Goal: Task Accomplishment & Management: Complete application form

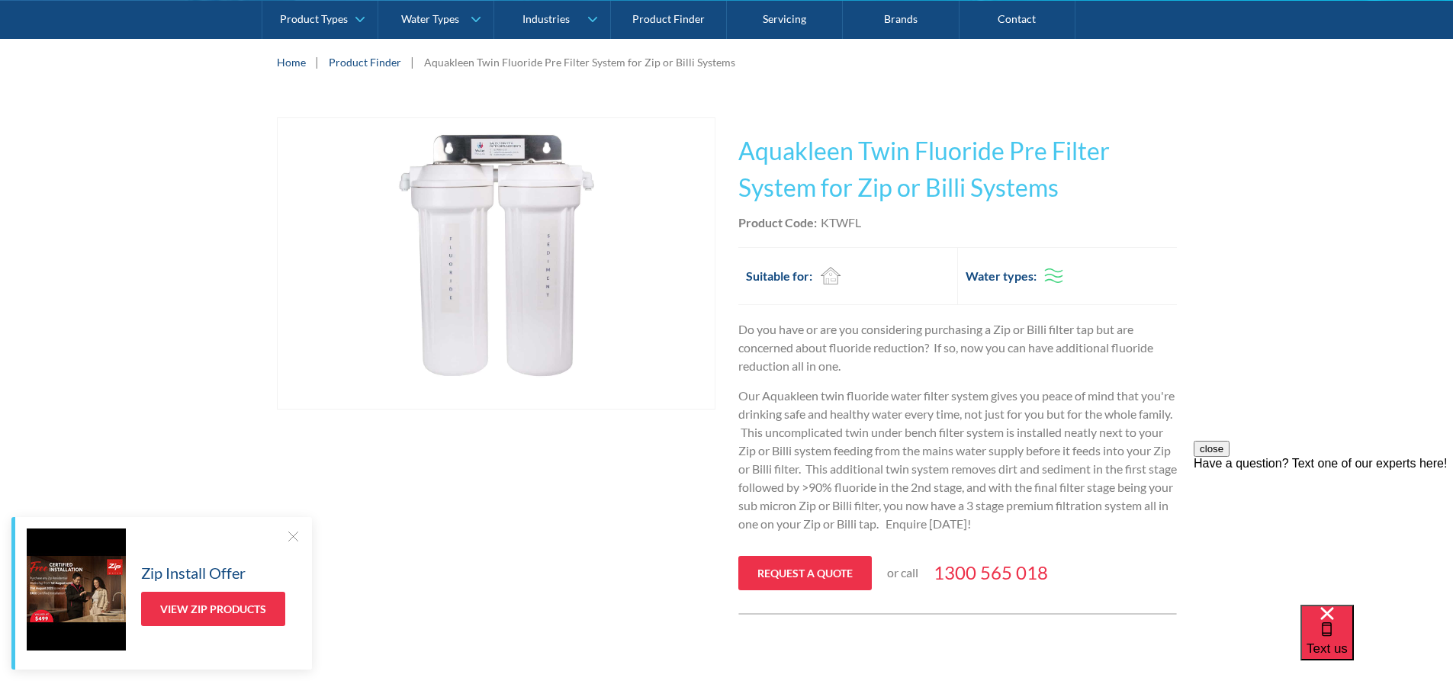
scroll to position [305, 0]
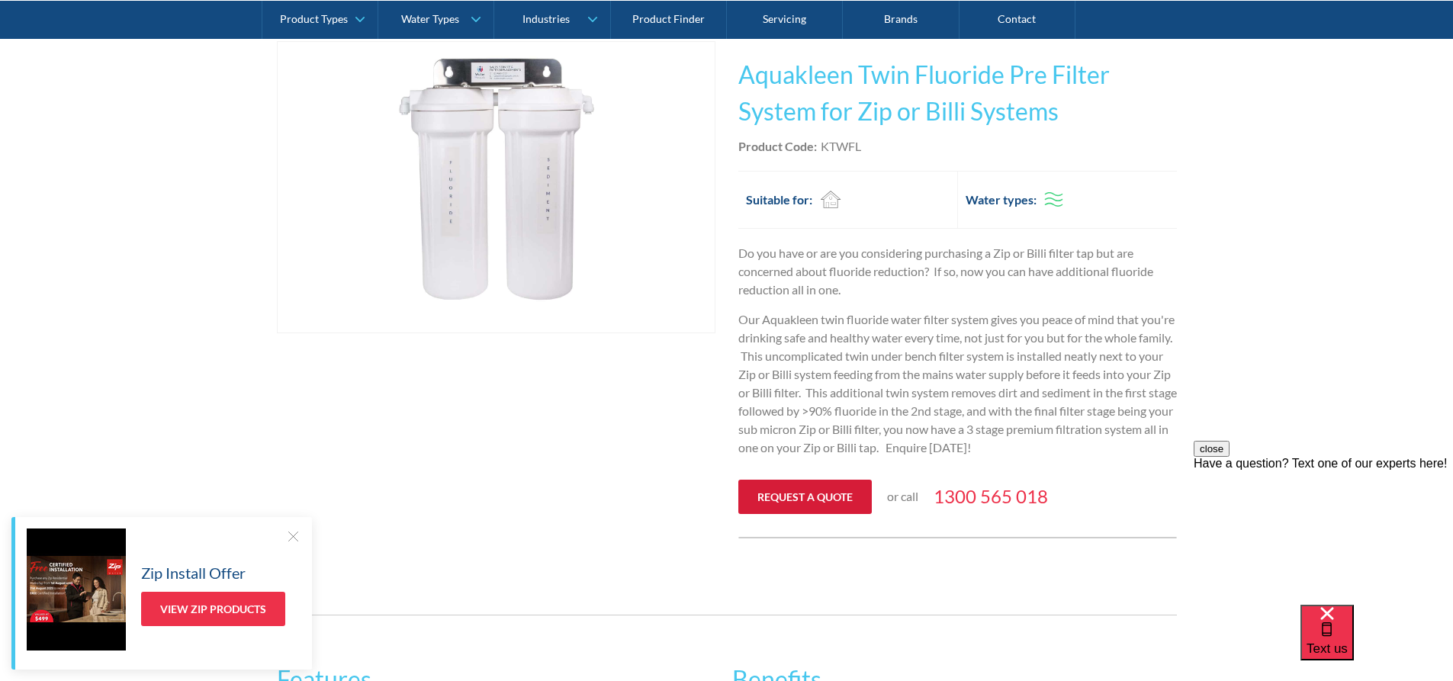
click at [777, 500] on link "Request a quote" at bounding box center [804, 497] width 133 height 34
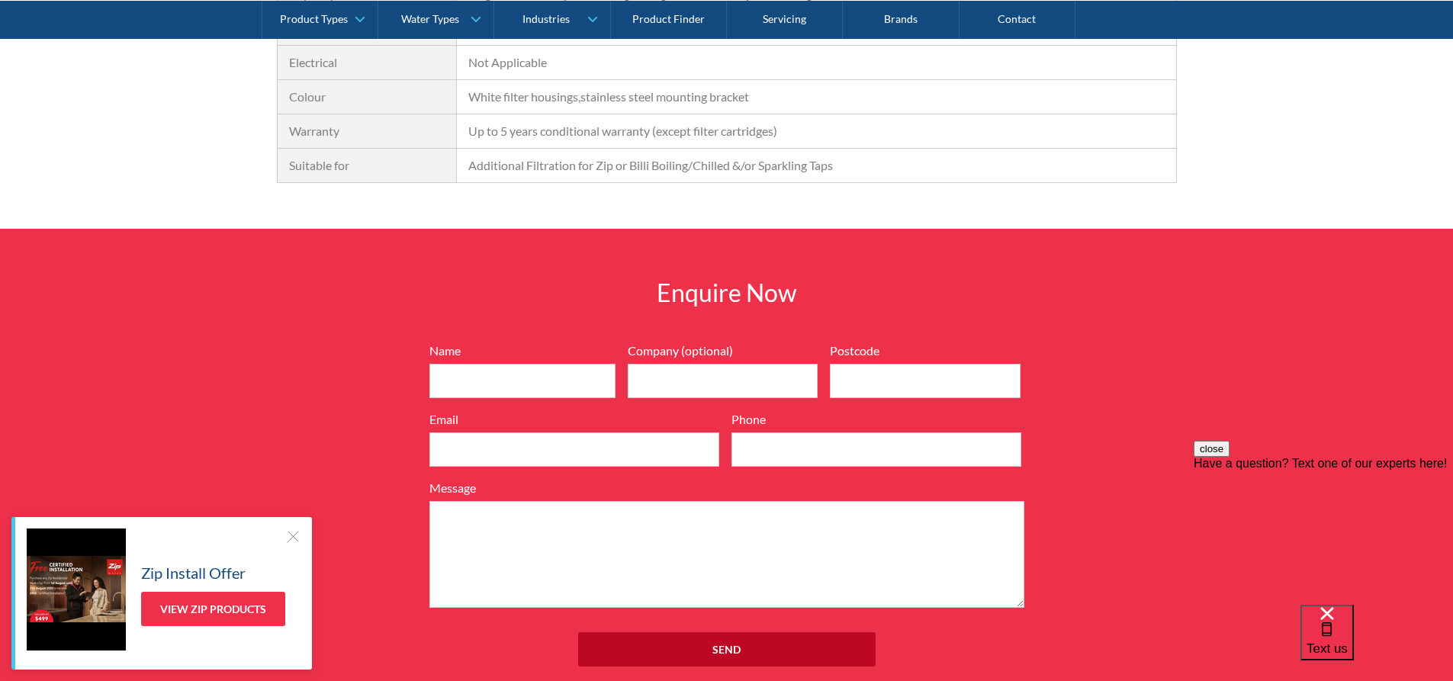
scroll to position [1272, 0]
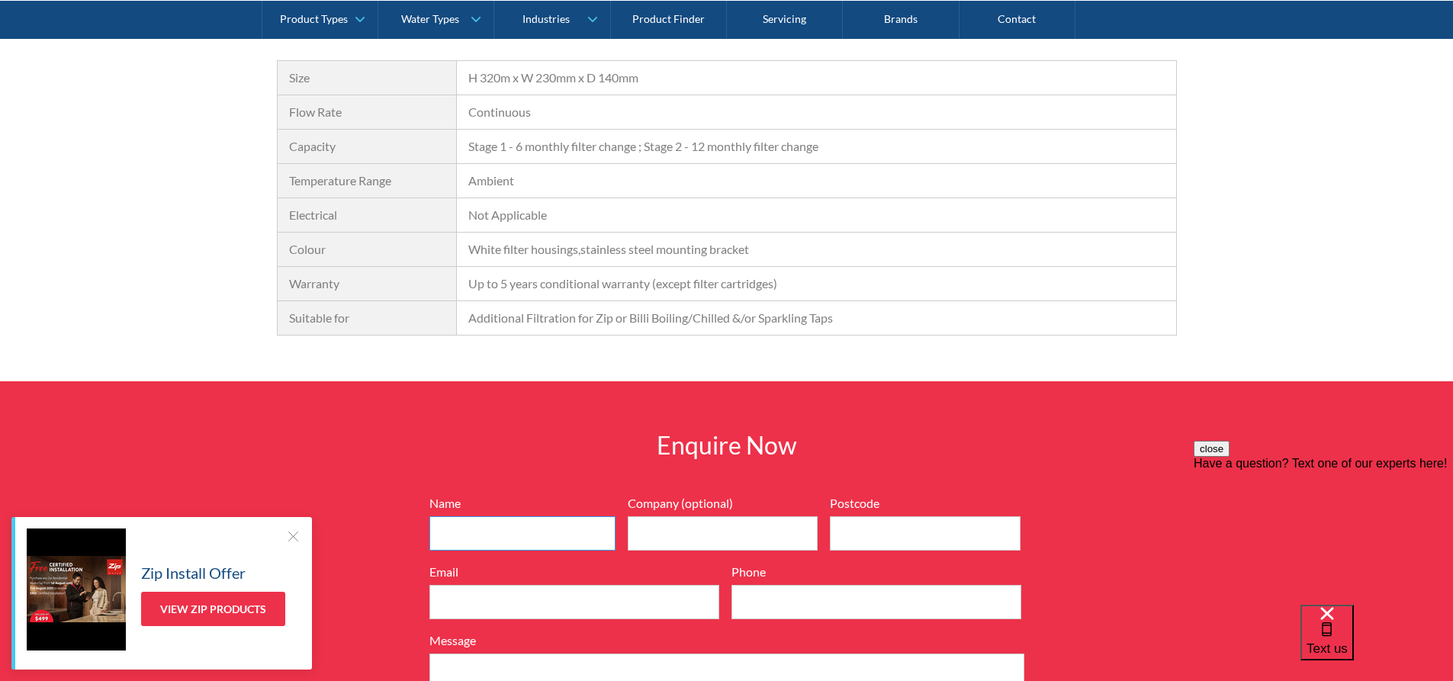
click at [530, 535] on input "Name" at bounding box center [522, 533] width 186 height 34
type input "Weina Crochet Li"
type input "Sunline Pte Ltd"
type input "457983"
type input "[DOMAIN_NAME][EMAIL_ADDRESS][DOMAIN_NAME]"
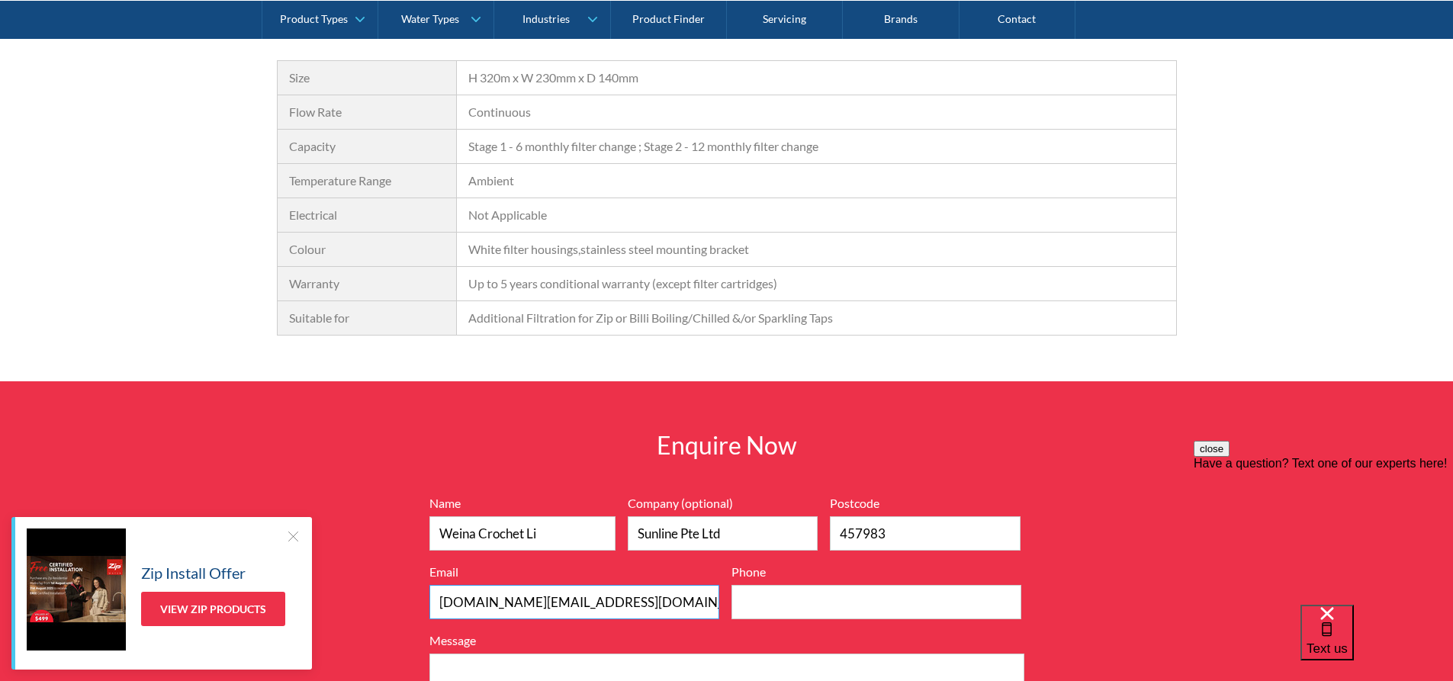
type input "90679545"
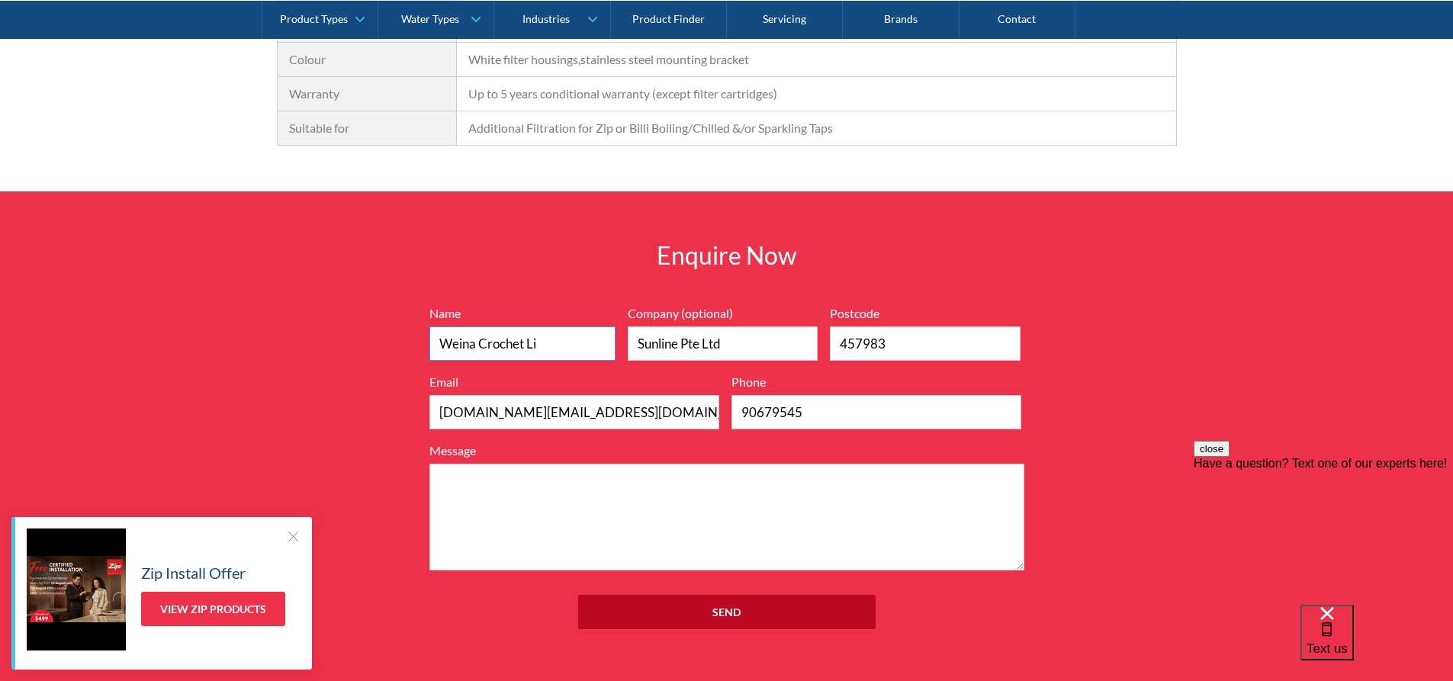
scroll to position [1501, 0]
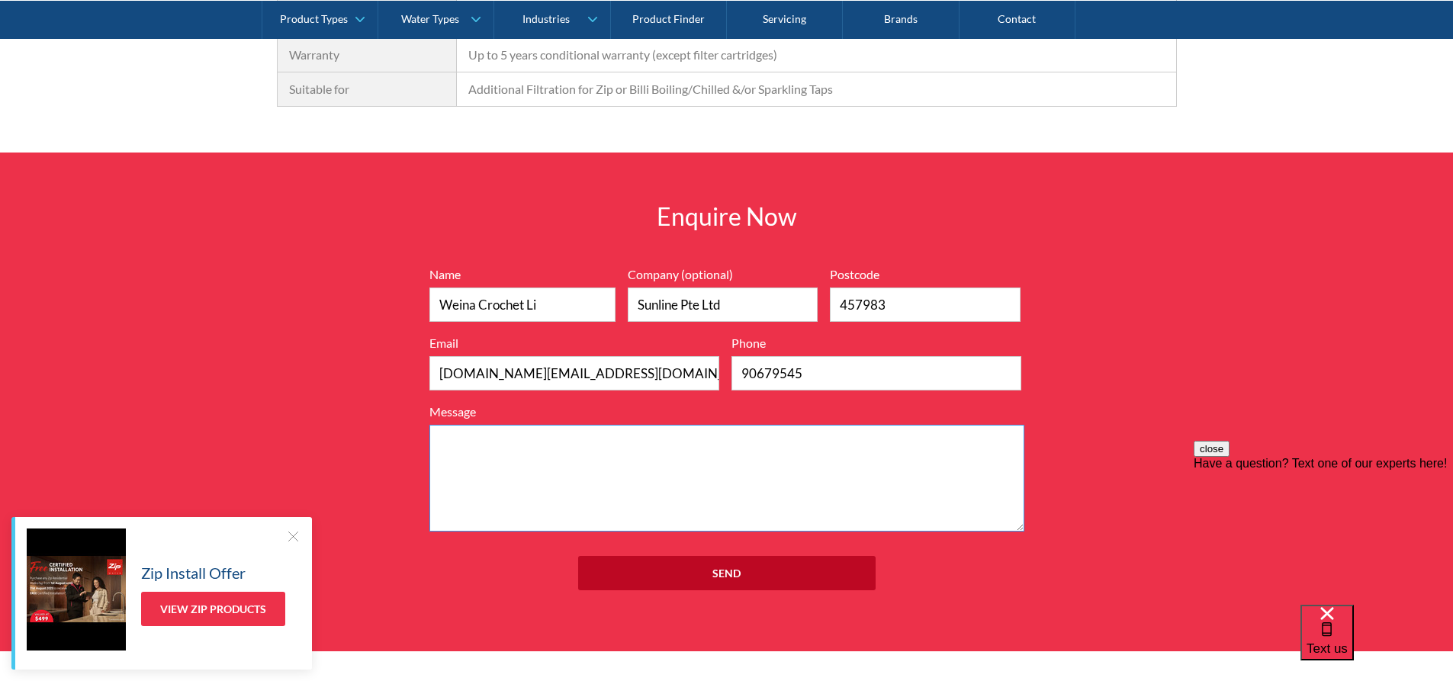
click at [638, 474] on textarea "Message" at bounding box center [726, 478] width 595 height 107
paste textarea "CS Home G5 Classic Plus"
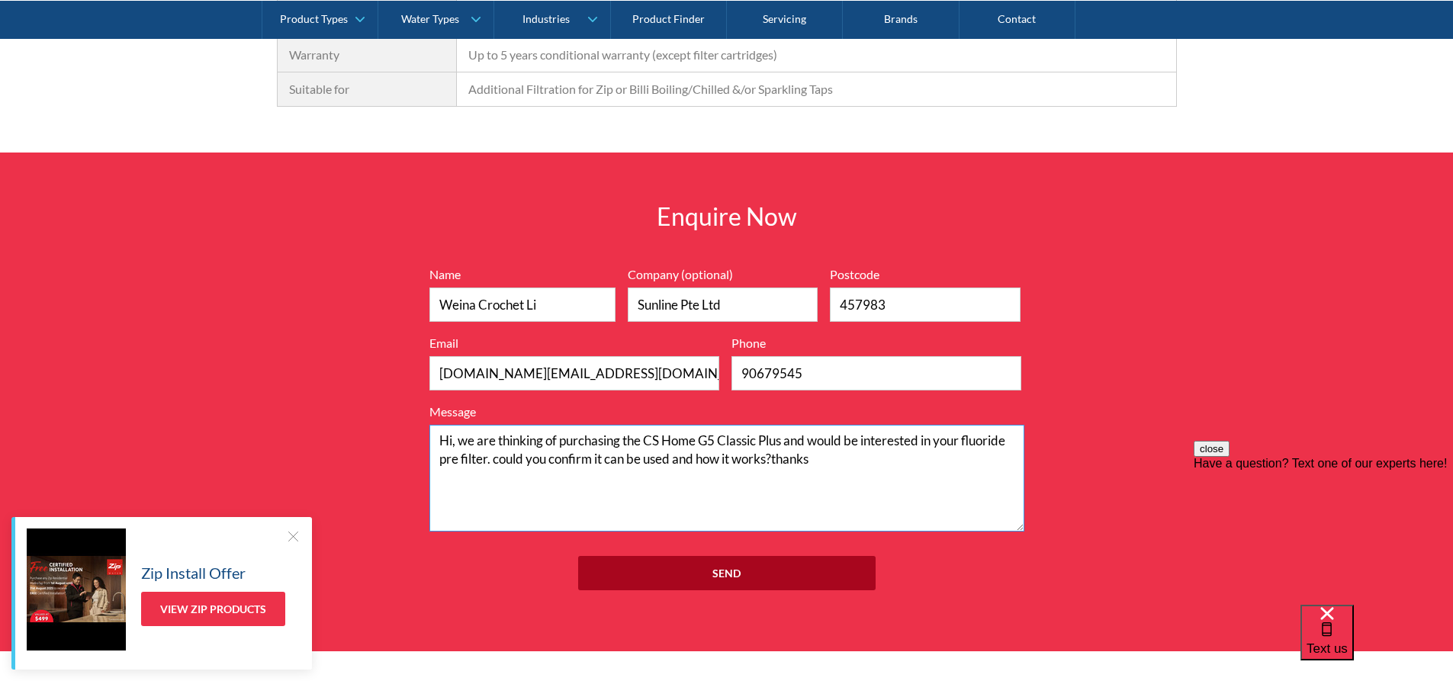
type textarea "Hi, we are thinking of purchasing the CS Home G5 Classic Plus and would be inte…"
click at [721, 574] on input "Send" at bounding box center [726, 573] width 297 height 34
